Goal: Task Accomplishment & Management: Complete application form

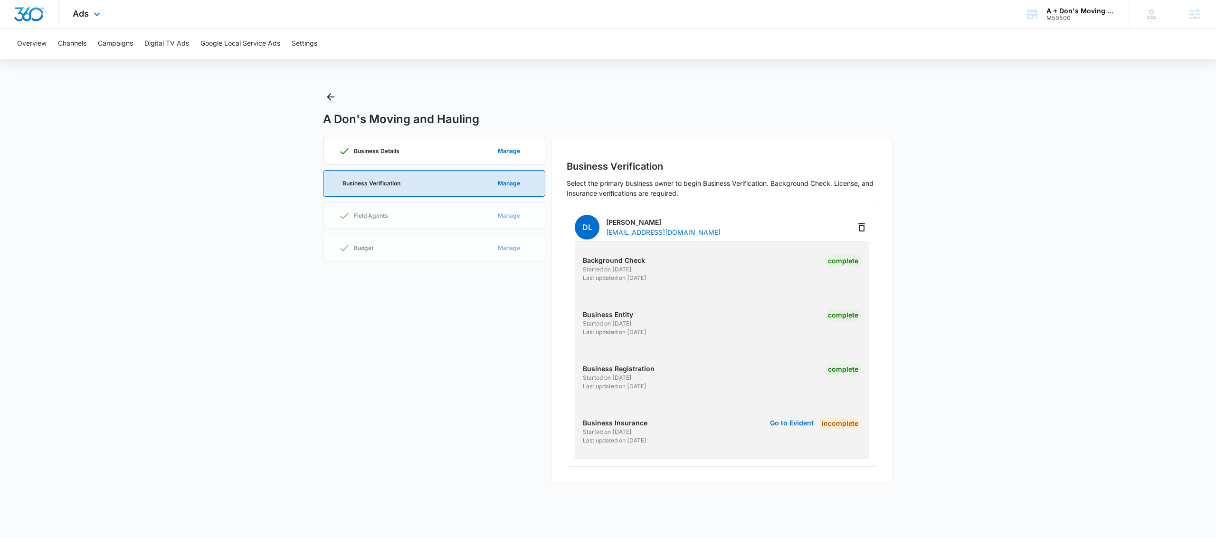
drag, startPoint x: 25, startPoint y: 15, endPoint x: 39, endPoint y: 20, distance: 15.2
click at [25, 14] on img "Dashboard" at bounding box center [29, 14] width 30 height 14
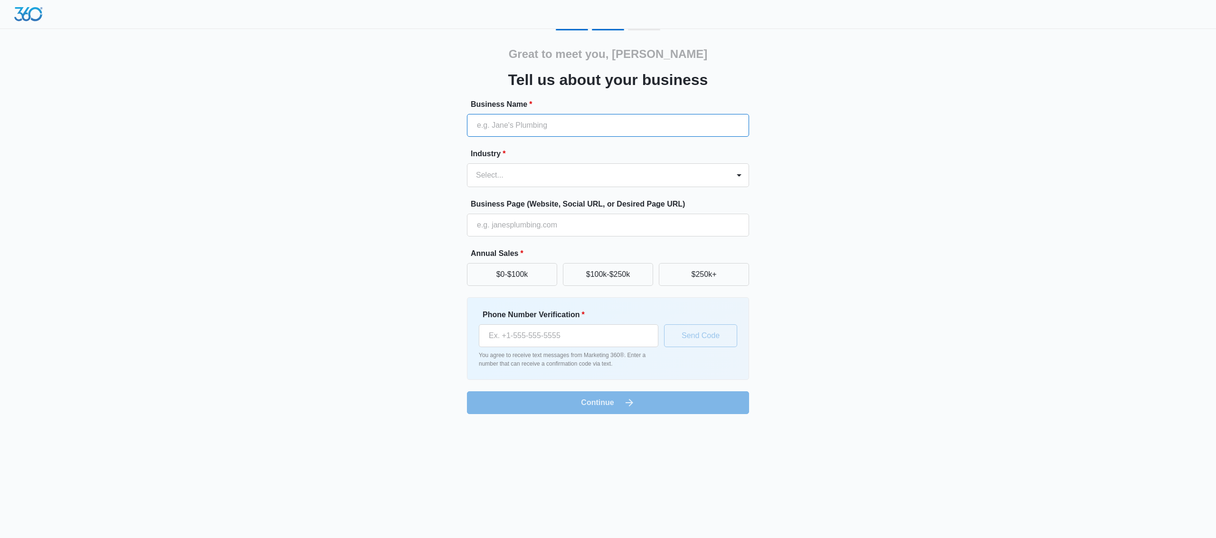
click at [553, 130] on input "Business Name *" at bounding box center [608, 125] width 282 height 23
